Goal: Task Accomplishment & Management: Complete application form

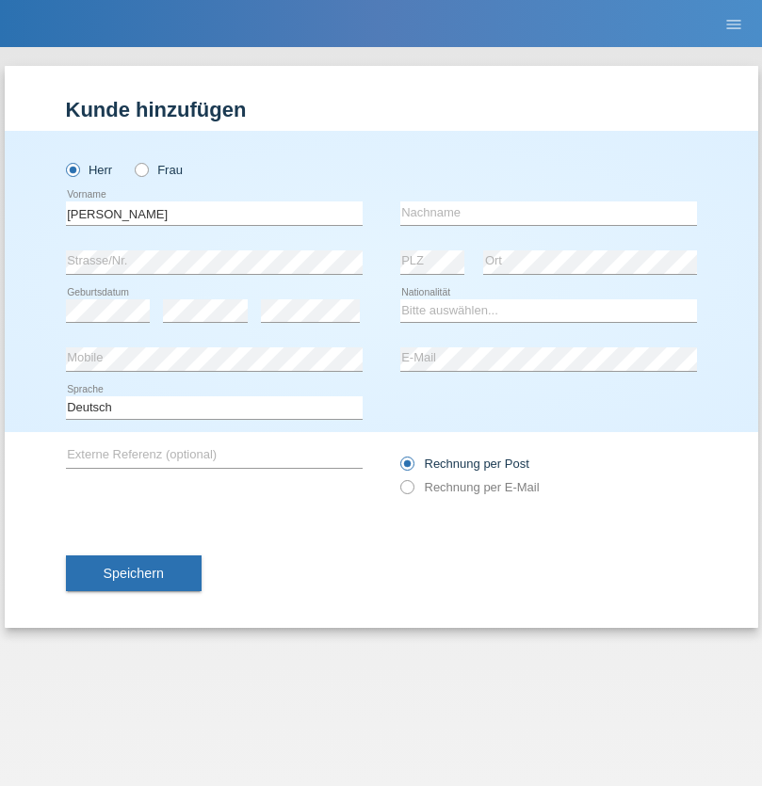
type input "[PERSON_NAME]"
click at [548, 213] on input "text" at bounding box center [548, 213] width 297 height 24
type input "Iseni"
select select "CH"
select select "en"
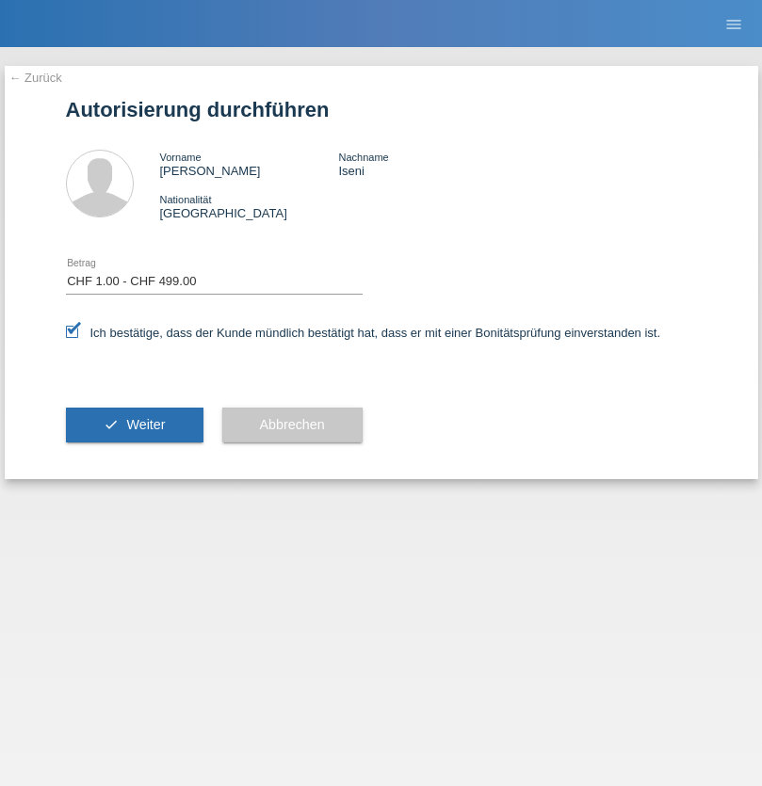
select select "1"
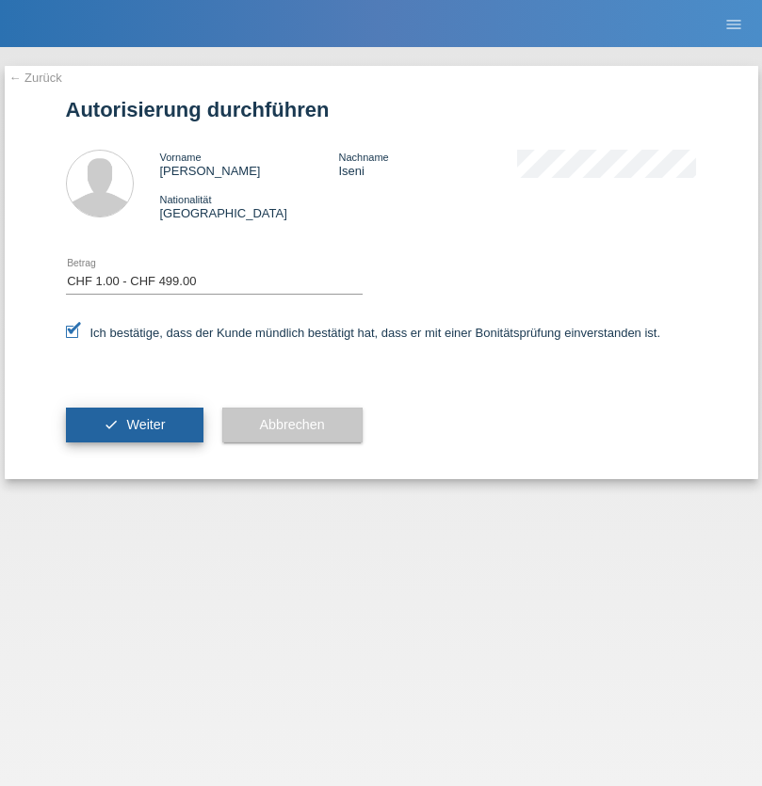
click at [134, 425] on span "Weiter" at bounding box center [145, 424] width 39 height 15
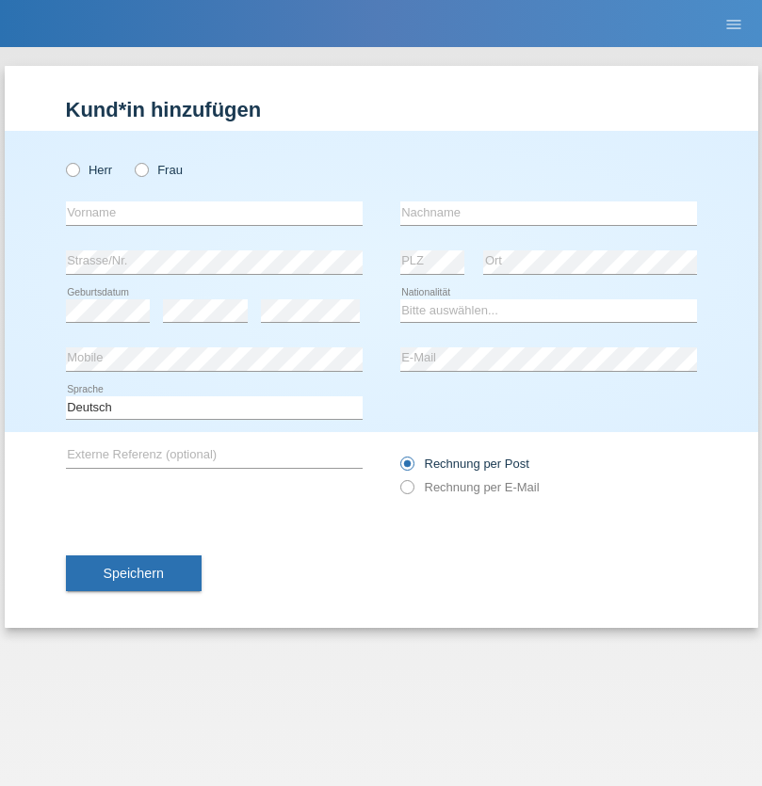
radio input "true"
click at [214, 213] on input "text" at bounding box center [214, 213] width 297 height 24
type input "[PERSON_NAME]"
click at [548, 213] on input "text" at bounding box center [548, 213] width 297 height 24
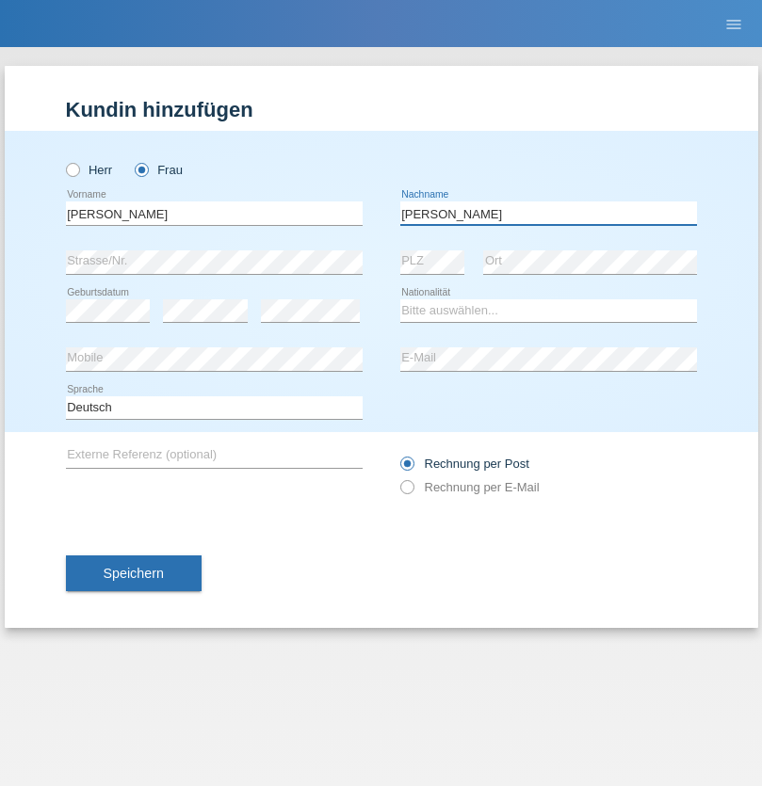
type input "[PERSON_NAME]"
select select "UA"
select select "C"
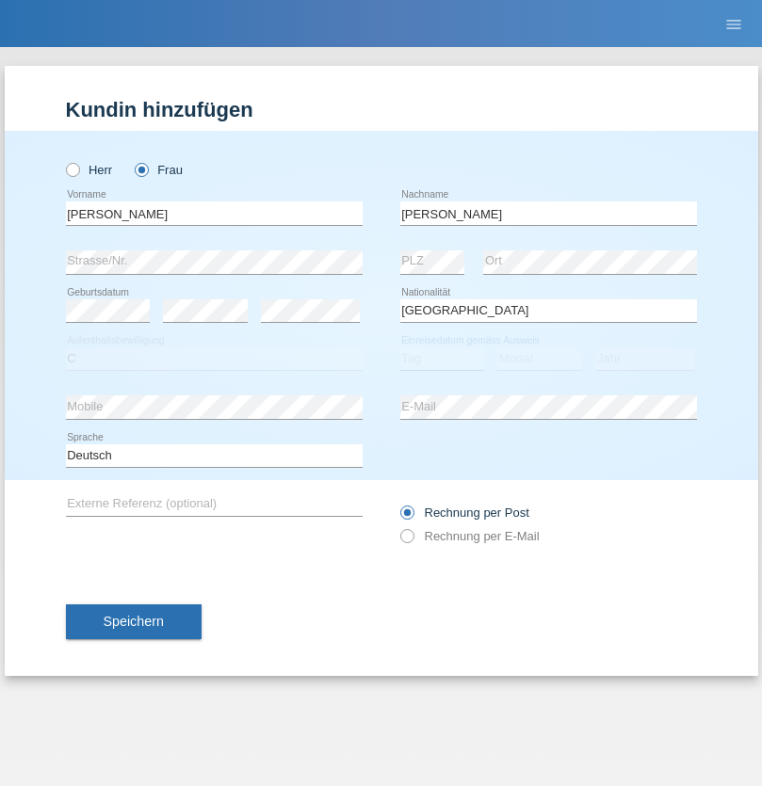
select select "09"
select select "12"
select select "2021"
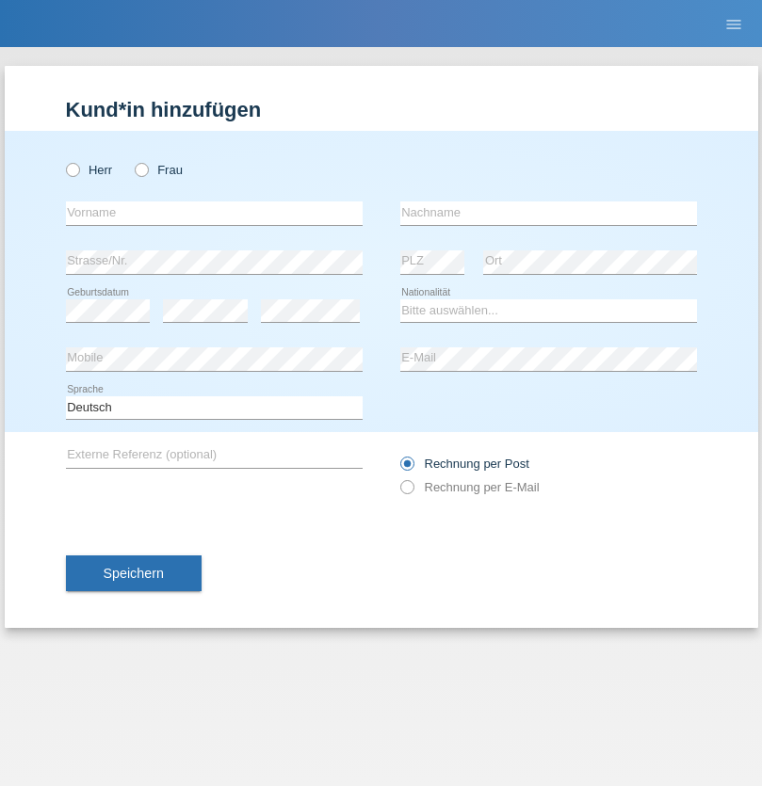
radio input "true"
click at [214, 213] on input "text" at bounding box center [214, 213] width 297 height 24
type input "K"
click at [548, 213] on input "text" at bounding box center [548, 213] width 297 height 24
type input "Keel"
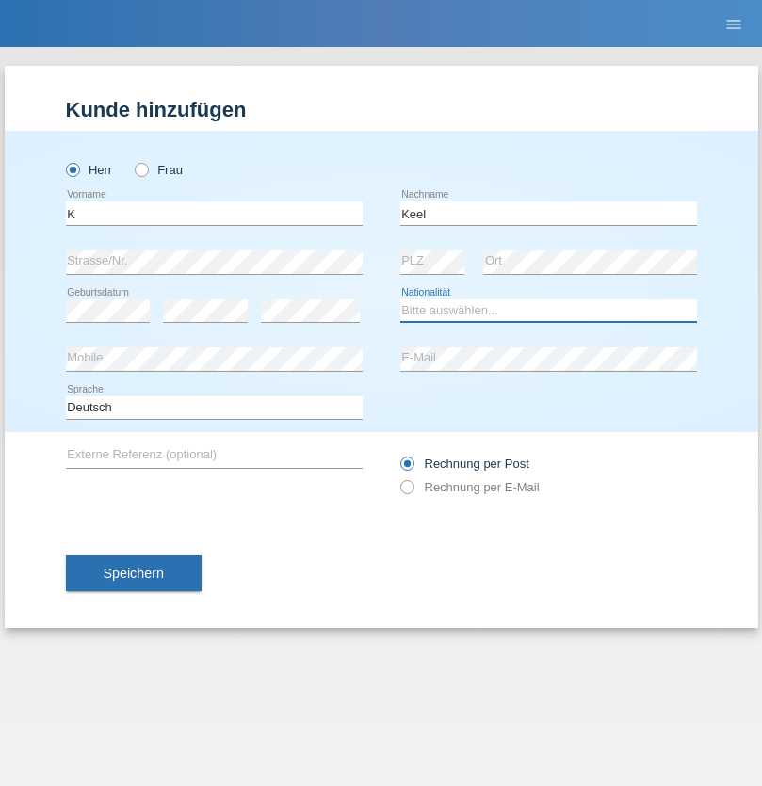
select select "CH"
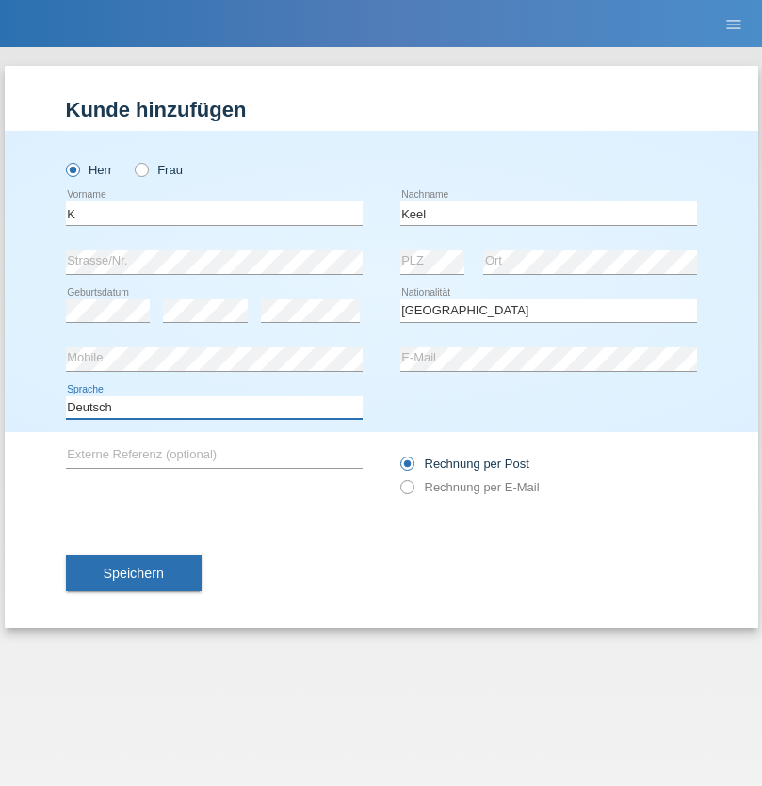
select select "en"
